Goal: Navigation & Orientation: Find specific page/section

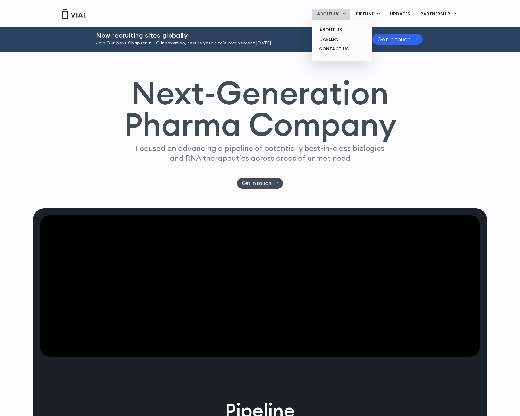
click at [338, 12] on link "ABOUT US" at bounding box center [331, 14] width 38 height 11
click at [336, 28] on link "ABOUT US" at bounding box center [341, 30] width 55 height 10
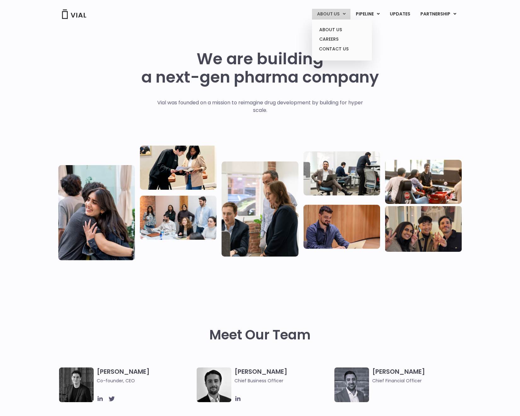
click at [332, 14] on link "ABOUT US" at bounding box center [331, 14] width 38 height 11
click at [73, 17] on img at bounding box center [73, 13] width 25 height 9
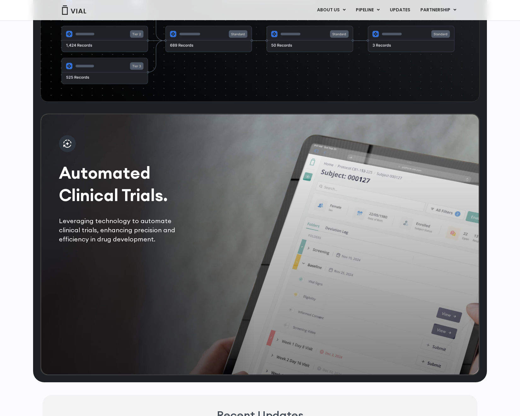
scroll to position [1132, 0]
